Goal: Information Seeking & Learning: Learn about a topic

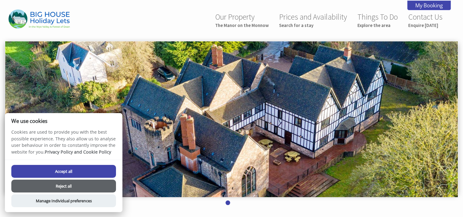
click at [58, 171] on button "Accept all" at bounding box center [63, 171] width 105 height 13
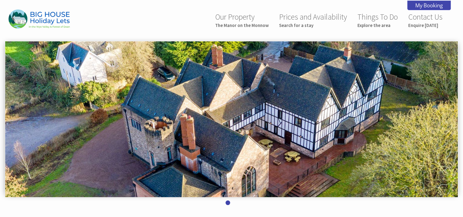
click at [423, 153] on img at bounding box center [231, 119] width 453 height 156
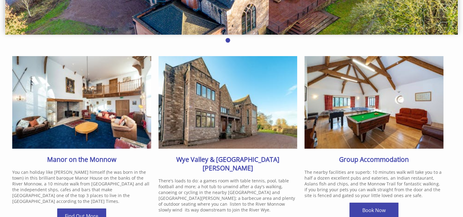
scroll to position [164, 0]
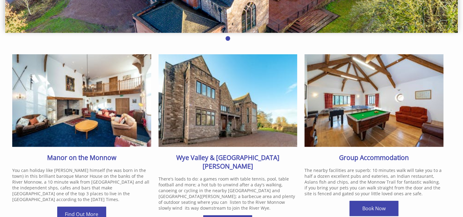
click at [94, 86] on img at bounding box center [81, 100] width 139 height 93
click at [75, 210] on link "Find Out More" at bounding box center [81, 213] width 49 height 15
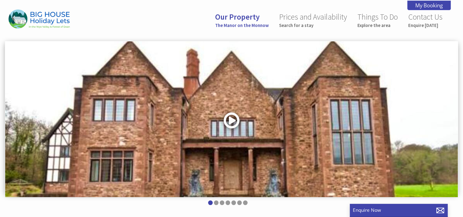
click at [231, 120] on link at bounding box center [232, 122] width 18 height 25
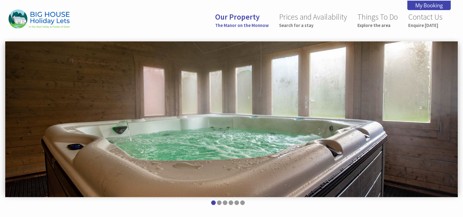
scroll to position [252, 0]
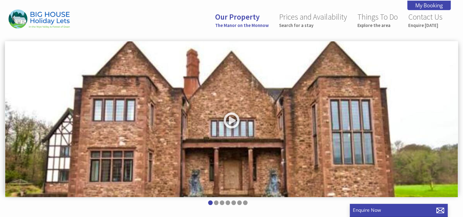
click at [453, 89] on img at bounding box center [231, 119] width 453 height 156
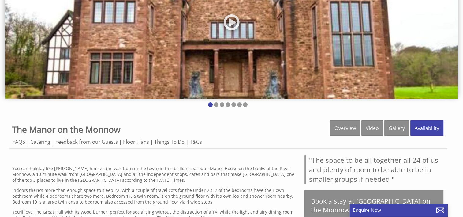
scroll to position [127, 0]
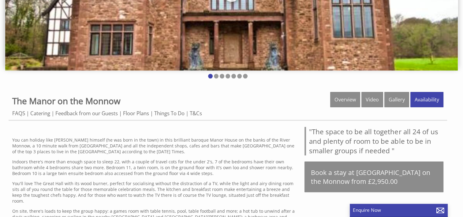
click at [316, 89] on div "Our Property The Manor on the Monnow Prices and Availability Search for a stay …" at bounding box center [231, 128] width 463 height 510
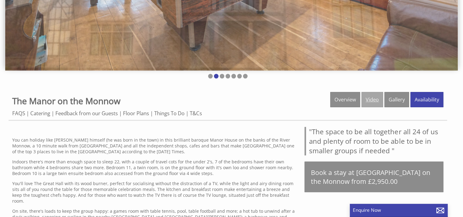
click at [373, 99] on link "Video" at bounding box center [373, 99] width 22 height 15
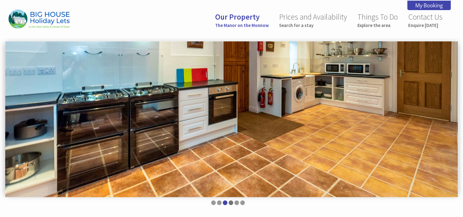
click at [230, 202] on li at bounding box center [231, 202] width 5 height 5
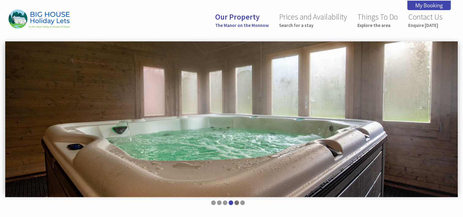
click at [235, 202] on li at bounding box center [237, 202] width 5 height 5
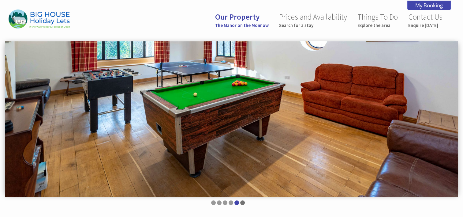
click at [244, 202] on li at bounding box center [242, 202] width 5 height 5
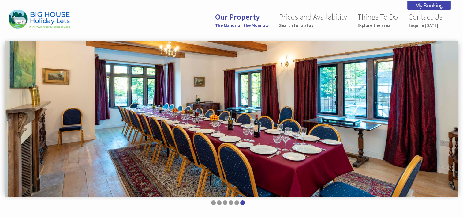
click at [445, 113] on img at bounding box center [231, 119] width 453 height 156
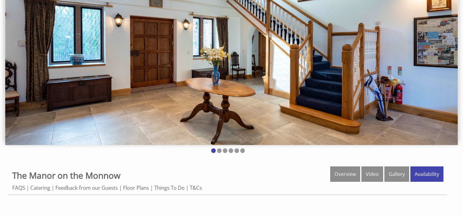
scroll to position [38, 0]
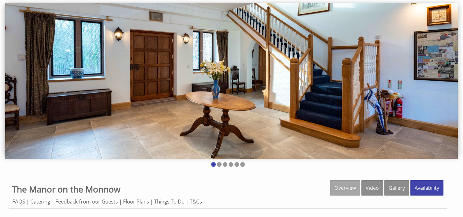
click at [342, 187] on link "Overview" at bounding box center [346, 187] width 30 height 15
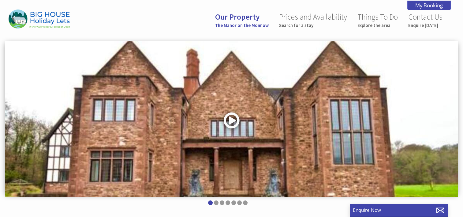
click at [231, 120] on link at bounding box center [232, 122] width 18 height 25
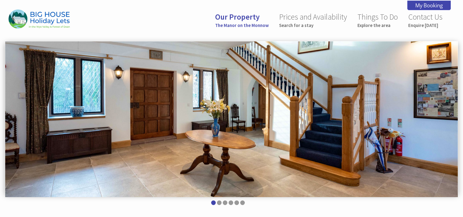
scroll to position [252, 0]
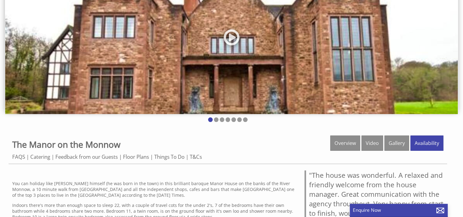
scroll to position [84, 0]
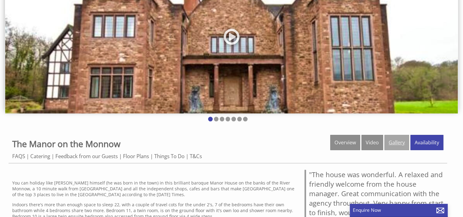
click at [397, 142] on link "Gallery" at bounding box center [397, 142] width 25 height 15
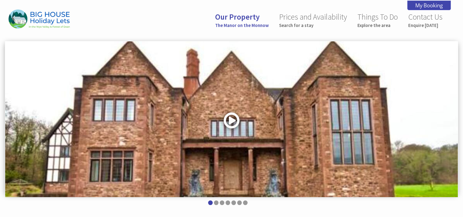
click at [230, 119] on link at bounding box center [232, 122] width 18 height 25
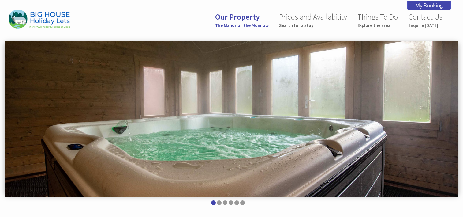
scroll to position [252, 0]
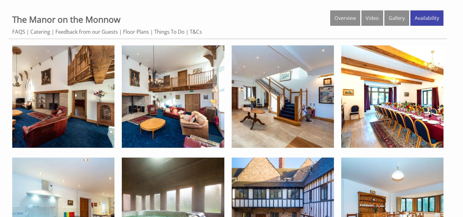
scroll to position [216, 0]
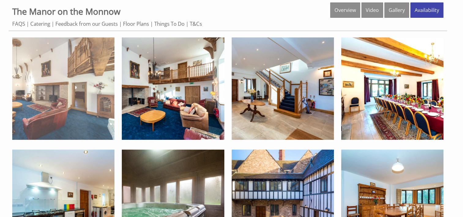
click at [76, 67] on img at bounding box center [63, 88] width 102 height 102
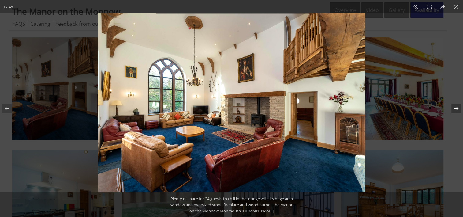
click at [458, 108] on button at bounding box center [452, 108] width 21 height 31
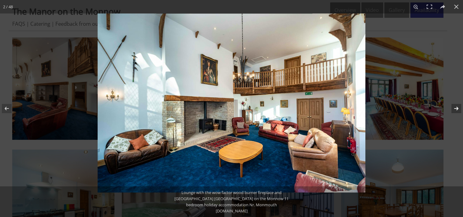
click at [458, 108] on button at bounding box center [452, 108] width 21 height 31
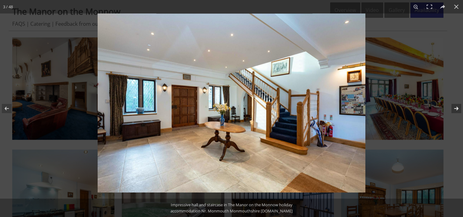
click at [458, 108] on button at bounding box center [452, 108] width 21 height 31
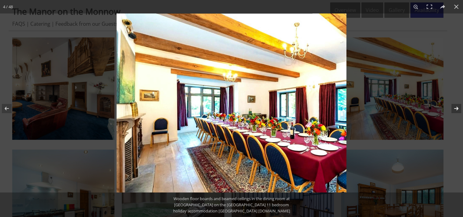
click at [458, 108] on button at bounding box center [452, 108] width 21 height 31
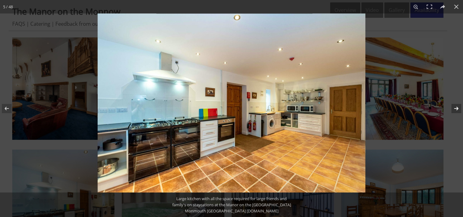
click at [458, 108] on button at bounding box center [452, 108] width 21 height 31
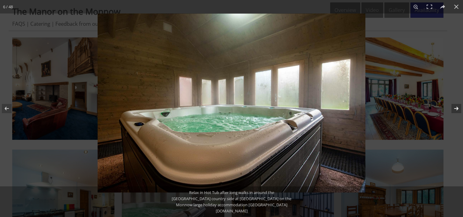
click at [458, 108] on button at bounding box center [452, 108] width 21 height 31
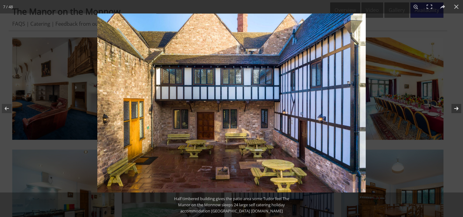
click at [458, 108] on button at bounding box center [452, 108] width 21 height 31
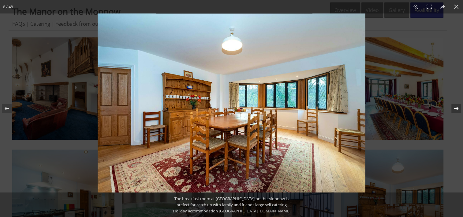
click at [458, 108] on button at bounding box center [452, 108] width 21 height 31
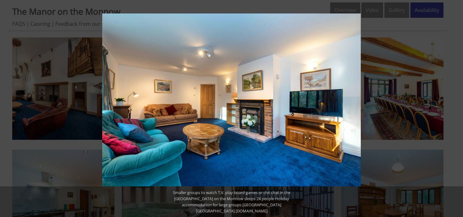
click at [458, 108] on button at bounding box center [452, 108] width 21 height 31
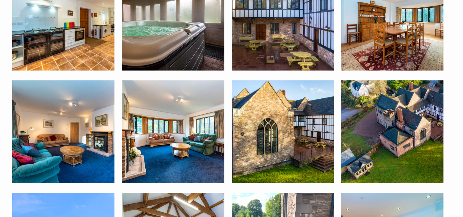
scroll to position [422, 0]
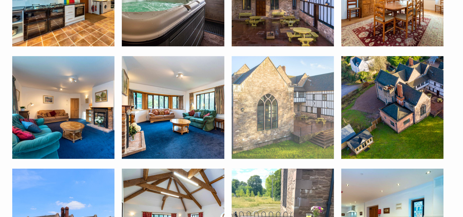
click at [293, 122] on img at bounding box center [283, 107] width 102 height 102
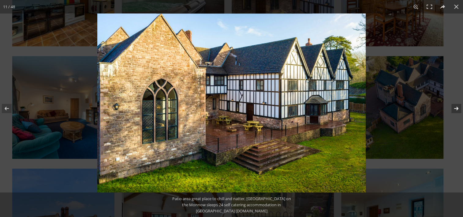
click at [456, 106] on button at bounding box center [452, 108] width 21 height 31
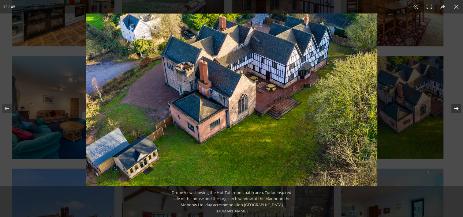
click at [456, 106] on button at bounding box center [452, 108] width 21 height 31
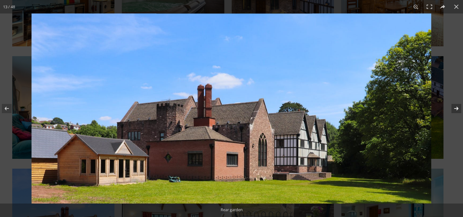
click at [457, 108] on button at bounding box center [452, 108] width 21 height 31
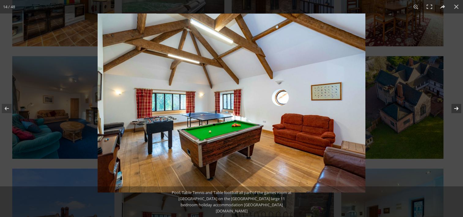
click at [457, 108] on button at bounding box center [452, 108] width 21 height 31
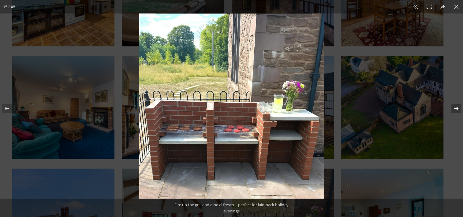
click at [457, 108] on button at bounding box center [452, 108] width 21 height 31
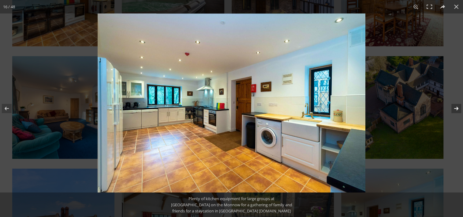
click at [457, 108] on button at bounding box center [452, 108] width 21 height 31
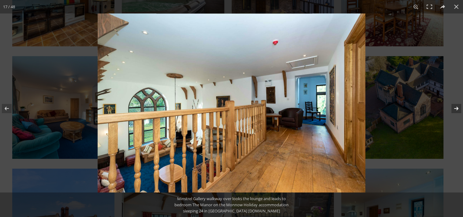
click at [457, 108] on button at bounding box center [452, 108] width 21 height 31
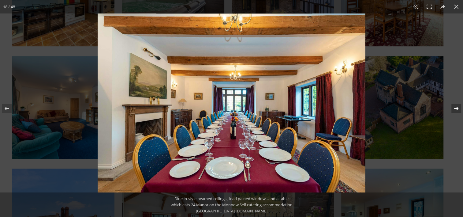
click at [457, 108] on button at bounding box center [452, 108] width 21 height 31
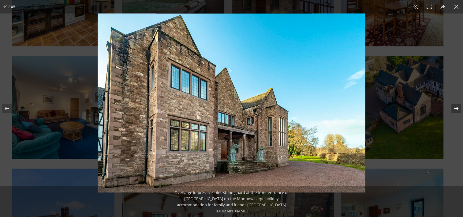
click at [457, 108] on button at bounding box center [452, 108] width 21 height 31
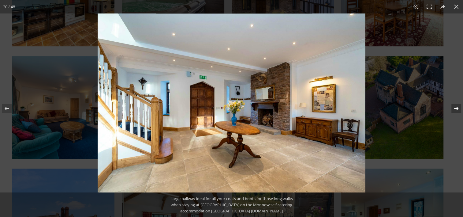
click at [457, 108] on button at bounding box center [452, 108] width 21 height 31
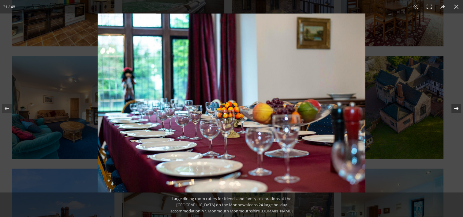
click at [457, 108] on button at bounding box center [452, 108] width 21 height 31
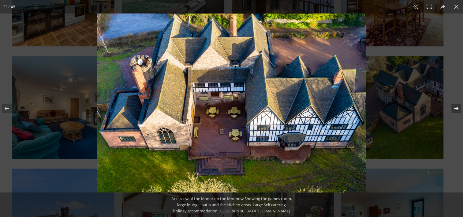
click at [457, 108] on button at bounding box center [452, 108] width 21 height 31
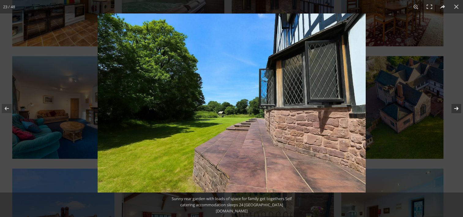
click at [457, 108] on button at bounding box center [452, 108] width 21 height 31
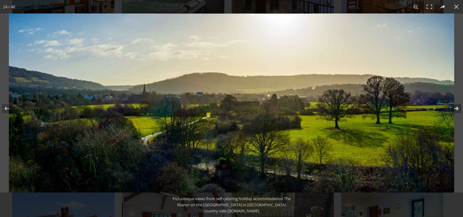
click at [457, 108] on button at bounding box center [452, 108] width 21 height 31
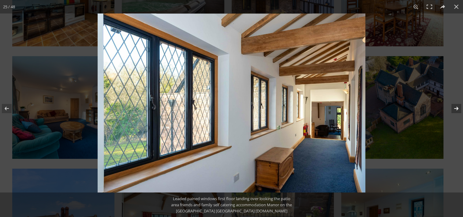
click at [337, 81] on img at bounding box center [232, 102] width 268 height 179
click at [337, 84] on img at bounding box center [231, 102] width 269 height 179
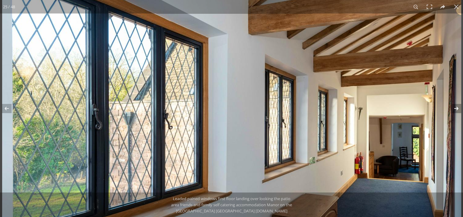
click at [457, 108] on button at bounding box center [452, 108] width 21 height 31
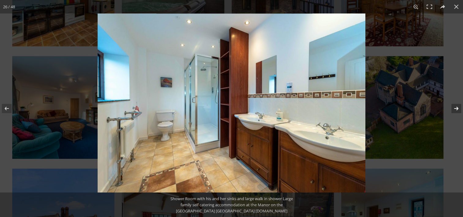
click at [457, 108] on button at bounding box center [452, 108] width 21 height 31
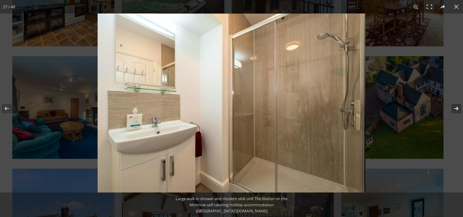
click at [456, 108] on button at bounding box center [452, 108] width 21 height 31
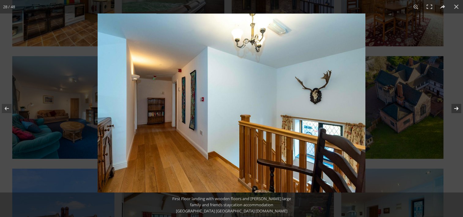
click at [456, 108] on button at bounding box center [452, 108] width 21 height 31
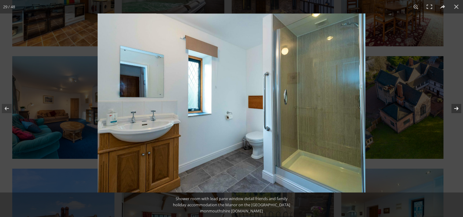
click at [456, 108] on button at bounding box center [452, 108] width 21 height 31
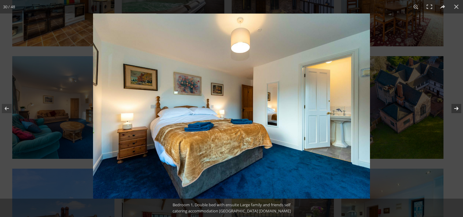
click at [456, 108] on button at bounding box center [452, 108] width 21 height 31
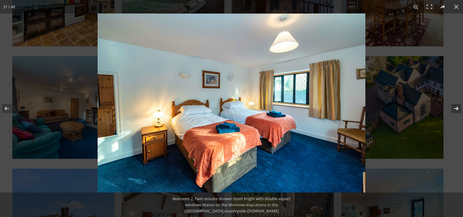
click at [456, 108] on button at bounding box center [452, 108] width 21 height 31
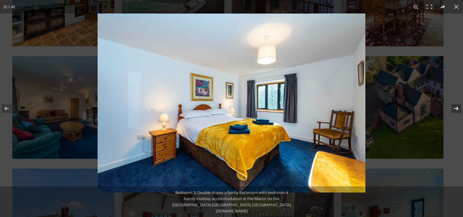
click at [456, 108] on button at bounding box center [452, 108] width 21 height 31
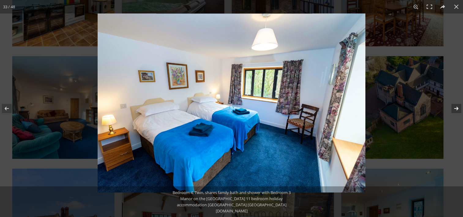
click at [456, 108] on button at bounding box center [452, 108] width 21 height 31
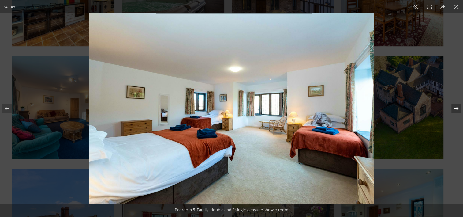
click at [456, 108] on button at bounding box center [452, 108] width 21 height 31
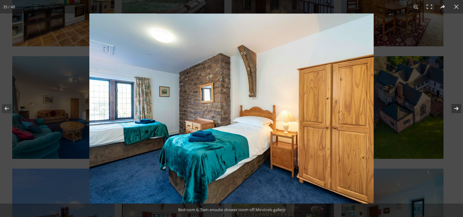
click at [456, 108] on button at bounding box center [452, 108] width 21 height 31
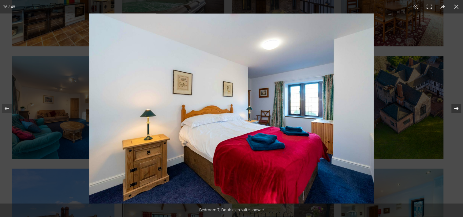
click at [456, 108] on button at bounding box center [452, 108] width 21 height 31
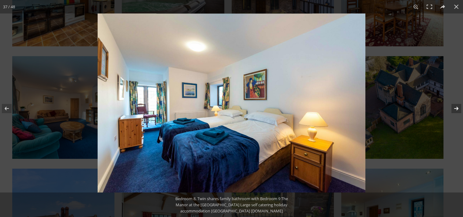
click at [456, 108] on button at bounding box center [452, 108] width 21 height 31
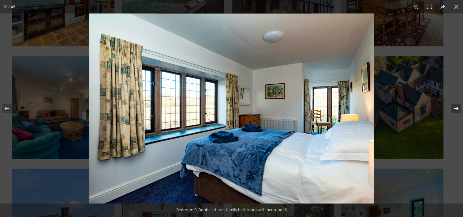
click at [456, 108] on button at bounding box center [452, 108] width 21 height 31
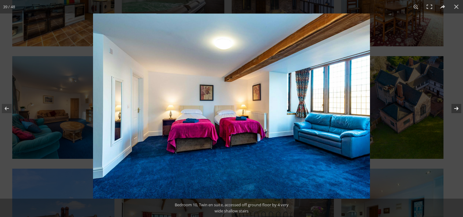
click at [456, 108] on button at bounding box center [452, 108] width 21 height 31
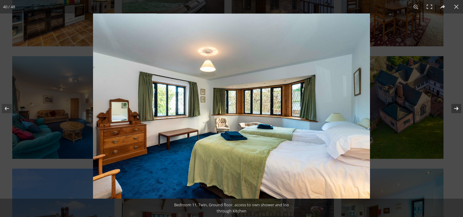
click at [456, 108] on button at bounding box center [452, 108] width 21 height 31
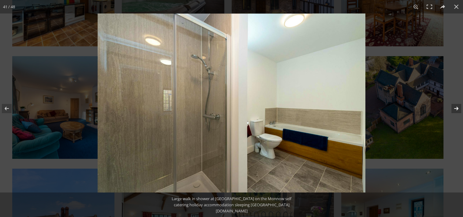
click at [176, 66] on img at bounding box center [232, 102] width 268 height 179
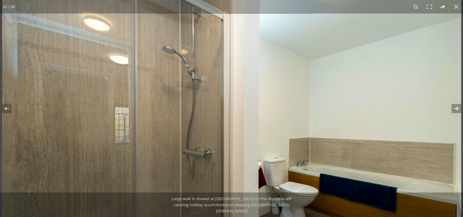
click at [456, 108] on button at bounding box center [452, 108] width 21 height 31
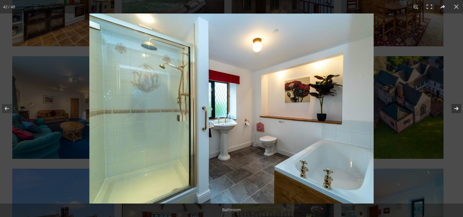
click at [284, 39] on img at bounding box center [231, 108] width 285 height 190
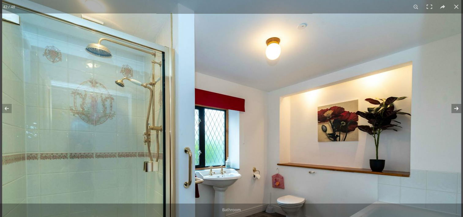
click at [455, 105] on button at bounding box center [452, 108] width 21 height 31
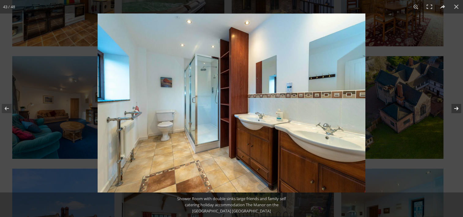
click at [455, 105] on button at bounding box center [452, 108] width 21 height 31
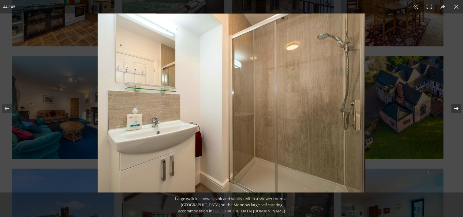
click at [455, 105] on button at bounding box center [452, 108] width 21 height 31
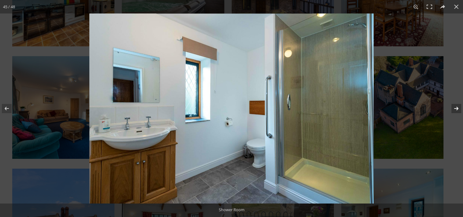
click at [455, 105] on button at bounding box center [452, 108] width 21 height 31
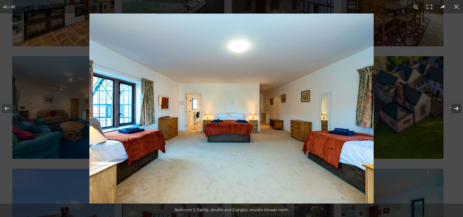
click at [455, 105] on button at bounding box center [452, 108] width 21 height 31
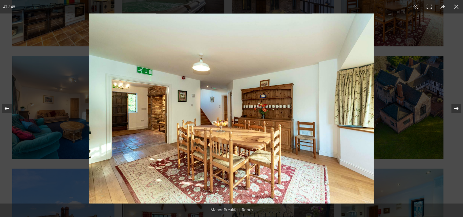
click at [4, 107] on button at bounding box center [10, 108] width 21 height 31
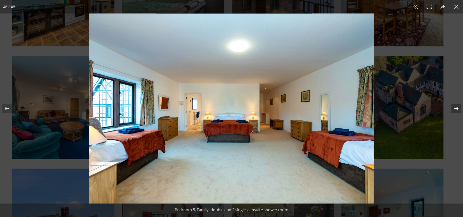
click at [457, 108] on button at bounding box center [452, 108] width 21 height 31
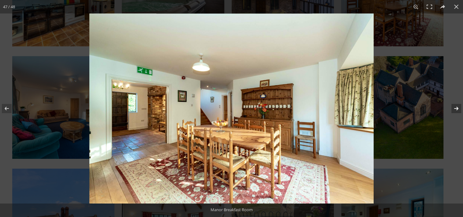
click at [457, 108] on button at bounding box center [452, 108] width 21 height 31
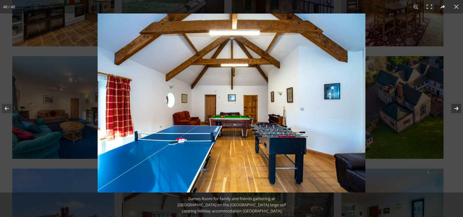
click at [457, 108] on button at bounding box center [452, 108] width 21 height 31
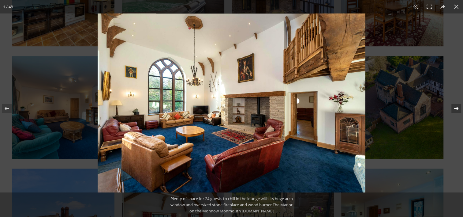
click at [457, 108] on button at bounding box center [452, 108] width 21 height 31
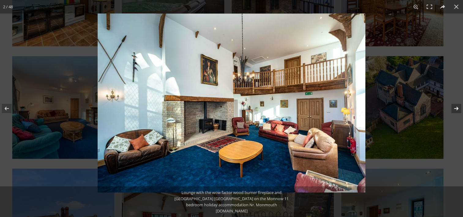
click at [457, 108] on button at bounding box center [452, 108] width 21 height 31
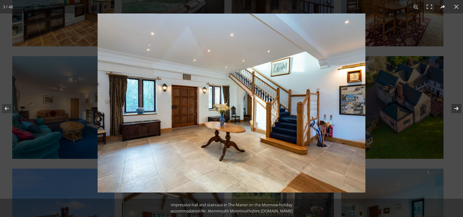
click at [457, 108] on button at bounding box center [452, 108] width 21 height 31
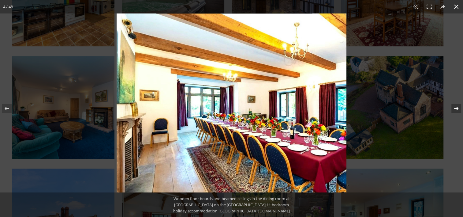
click at [456, 5] on button at bounding box center [456, 6] width 13 height 13
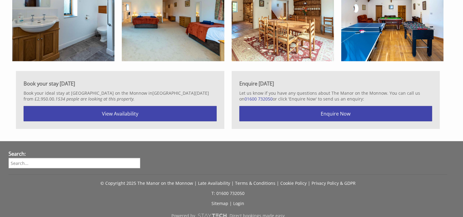
scroll to position [1545, 0]
